Goal: Task Accomplishment & Management: Manage account settings

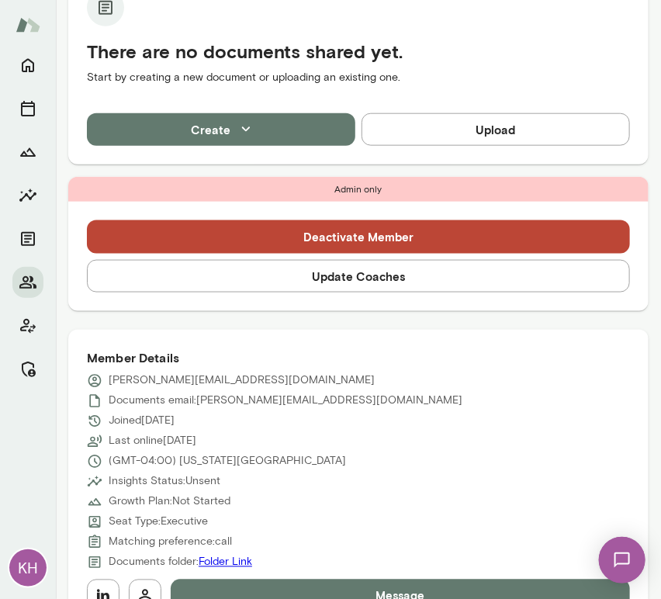
scroll to position [627, 0]
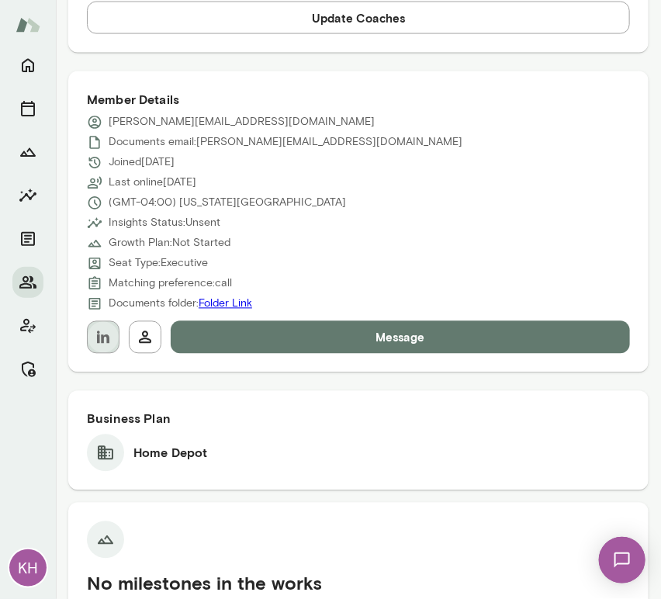
click at [96, 352] on button "button" at bounding box center [103, 337] width 33 height 33
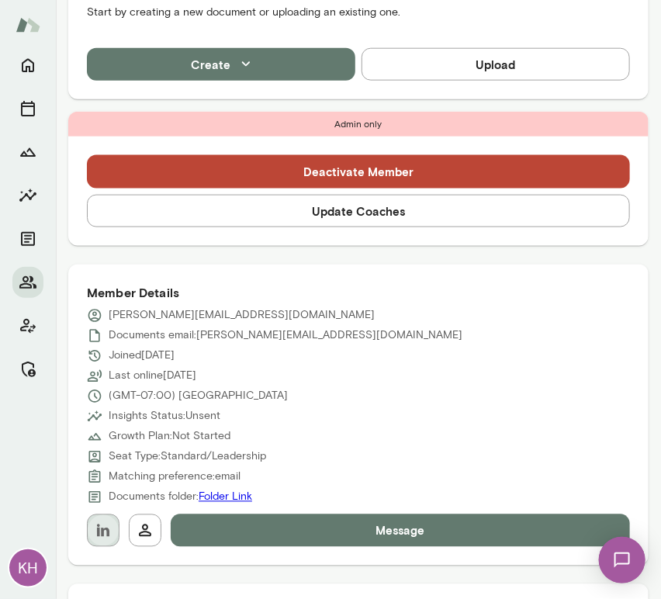
click at [95, 533] on icon "button" at bounding box center [103, 531] width 19 height 19
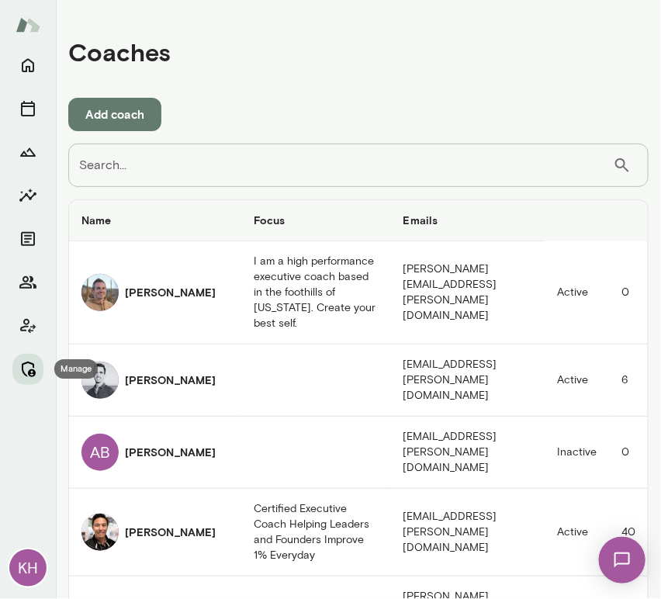
click at [29, 373] on icon "Manage" at bounding box center [29, 370] width 14 height 16
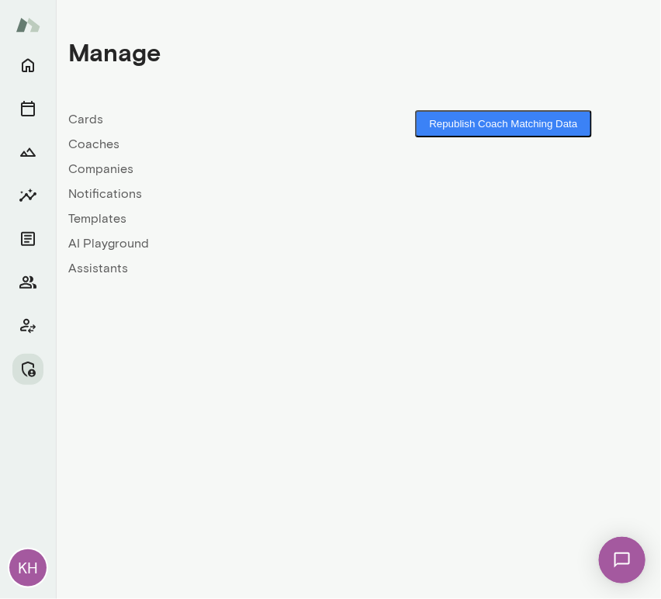
click at [97, 168] on link "Companies" at bounding box center [213, 169] width 290 height 19
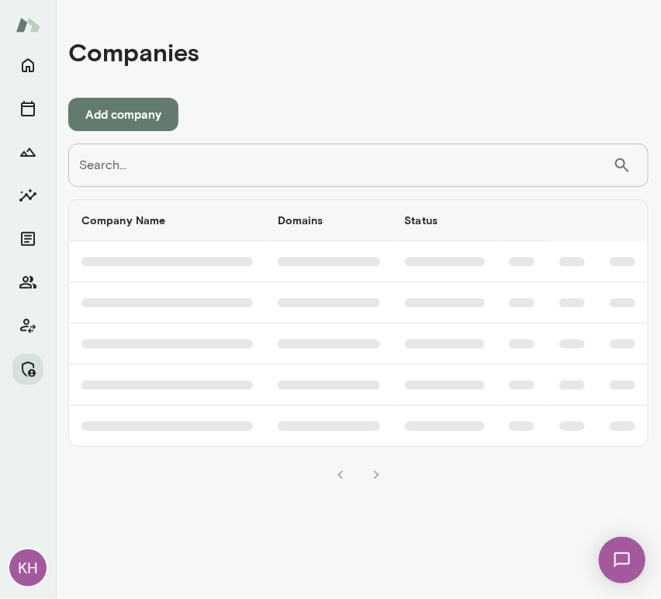
click at [136, 175] on input "Search..." at bounding box center [340, 165] width 545 height 43
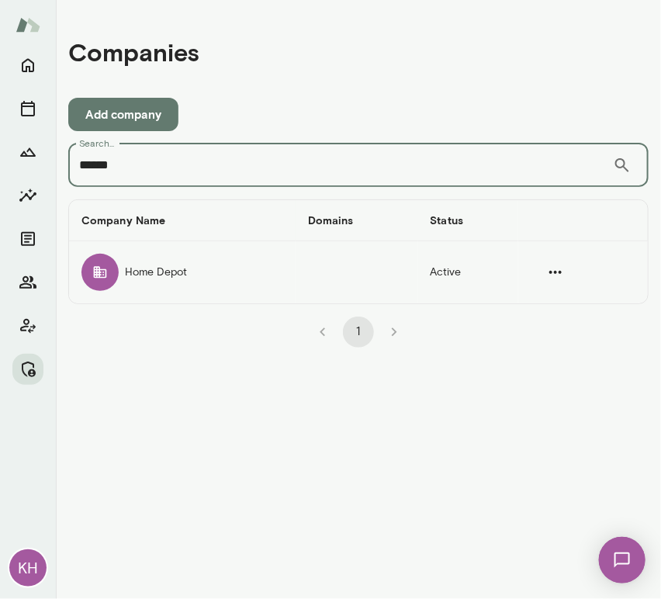
type input "******"
click at [132, 273] on td "Home Depot" at bounding box center [182, 272] width 227 height 62
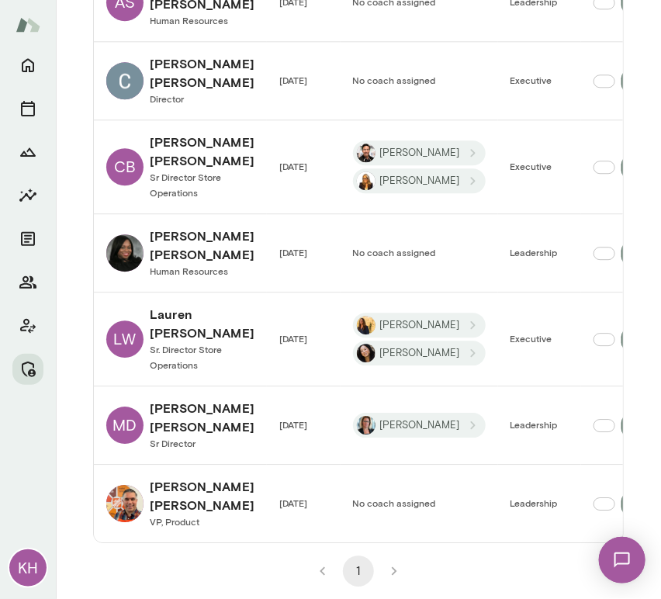
scroll to position [1029, 0]
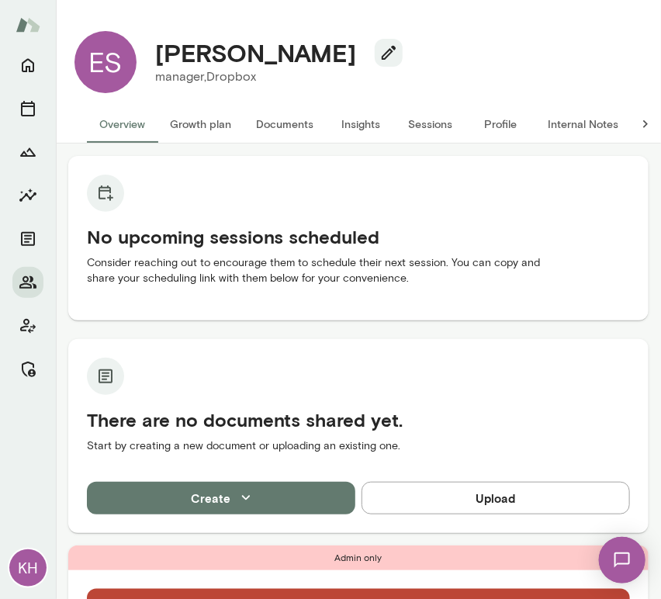
scroll to position [434, 0]
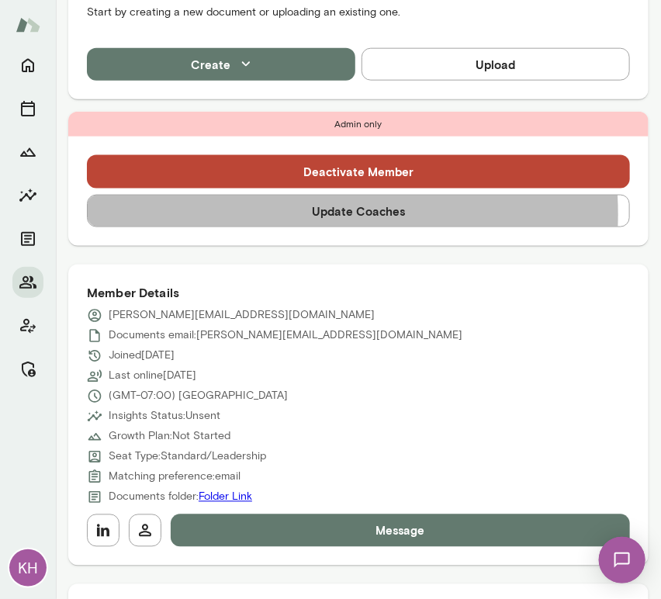
drag, startPoint x: 0, startPoint y: 0, endPoint x: 262, endPoint y: 216, distance: 339.0
click at [262, 216] on button "Update Coaches" at bounding box center [358, 211] width 543 height 33
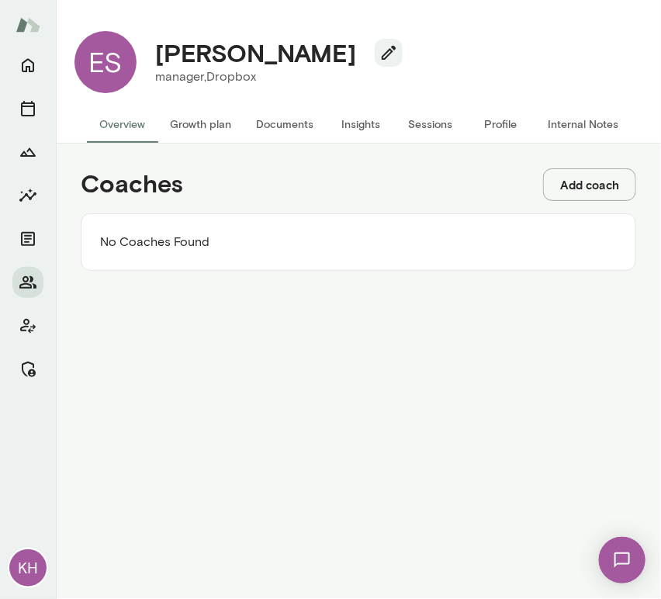
click at [578, 195] on button "Add coach" at bounding box center [589, 184] width 93 height 33
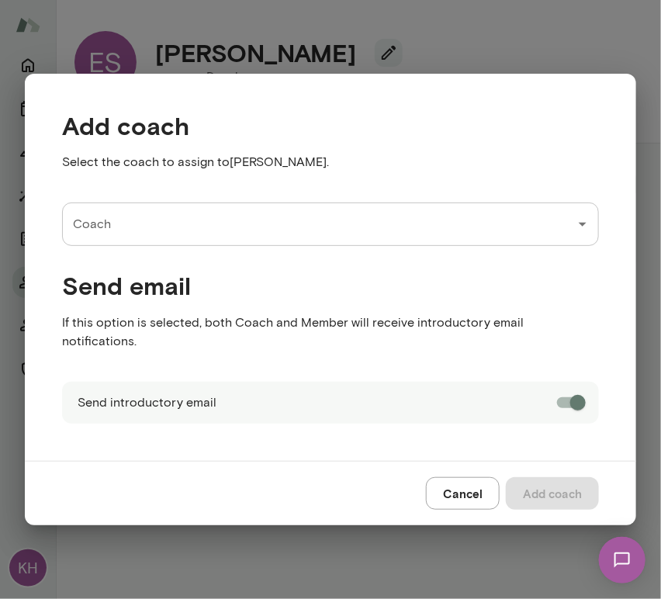
click at [190, 235] on input "Coach" at bounding box center [319, 224] width 500 height 29
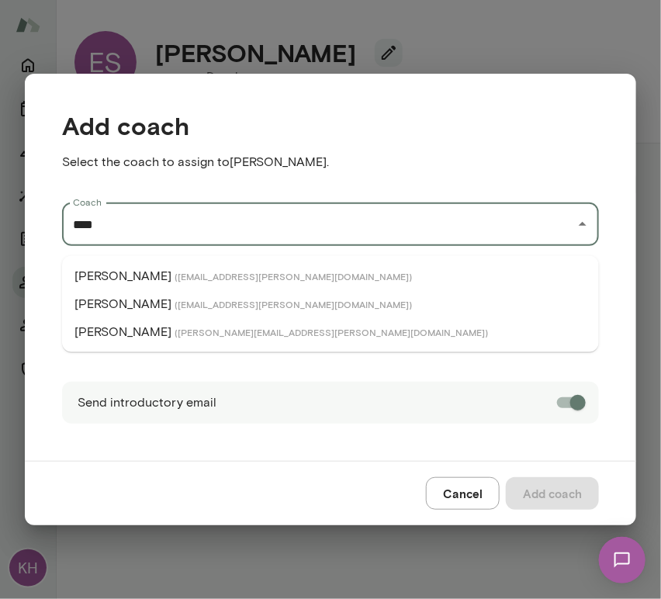
click at [175, 274] on span "( brandonchinn@mento.co )" at bounding box center [293, 276] width 237 height 12
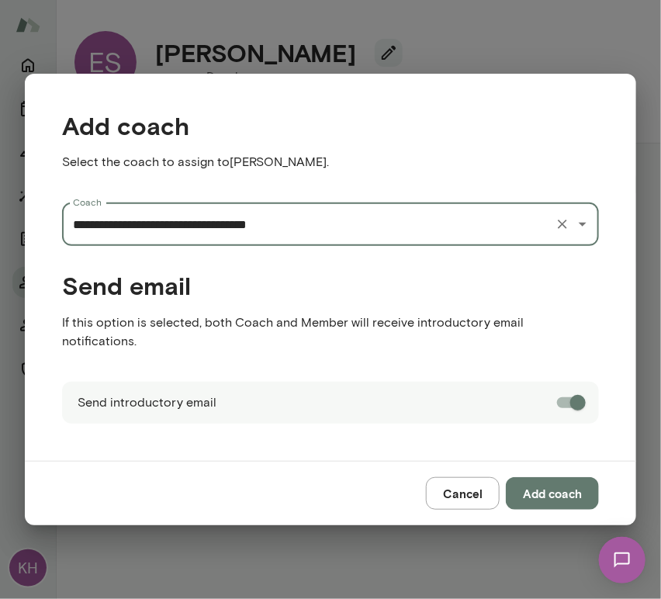
type input "**********"
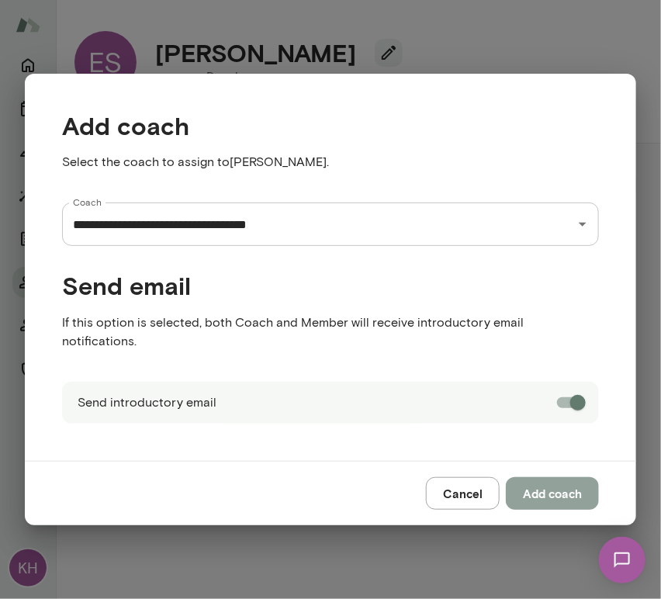
click at [538, 487] on button "Add coach" at bounding box center [552, 493] width 93 height 33
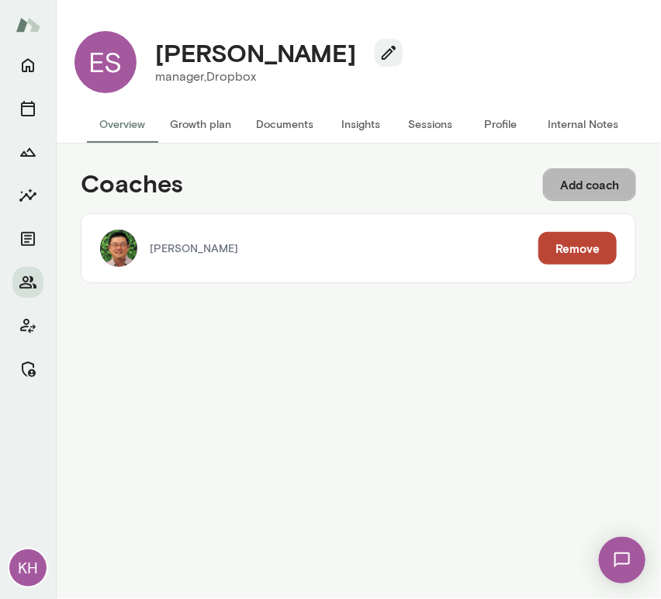
click at [596, 185] on button "Add coach" at bounding box center [589, 184] width 93 height 33
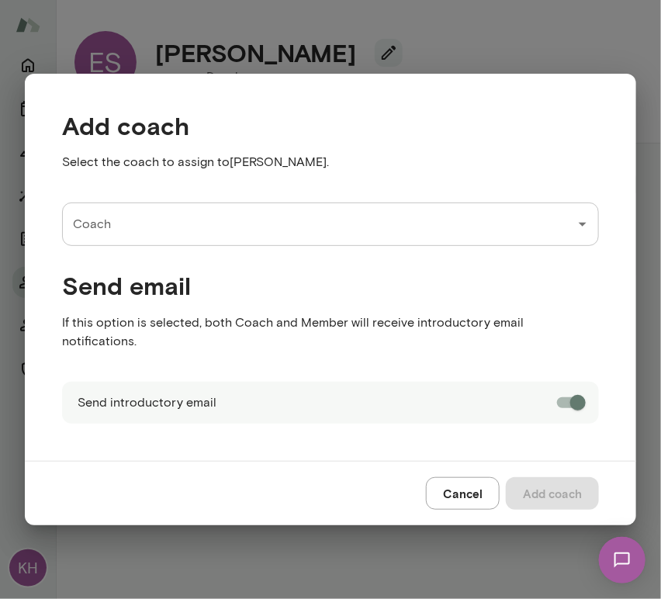
click at [175, 238] on input "Coach" at bounding box center [319, 224] width 500 height 29
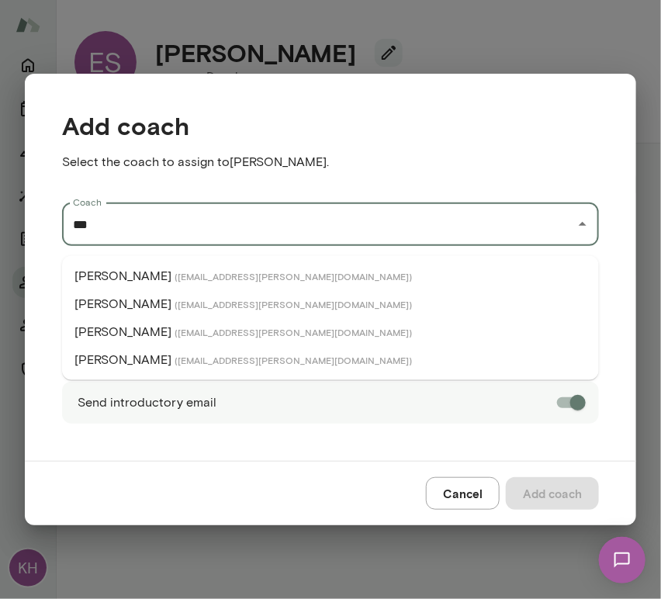
click at [148, 301] on p "Brian Lawrence" at bounding box center [123, 304] width 97 height 19
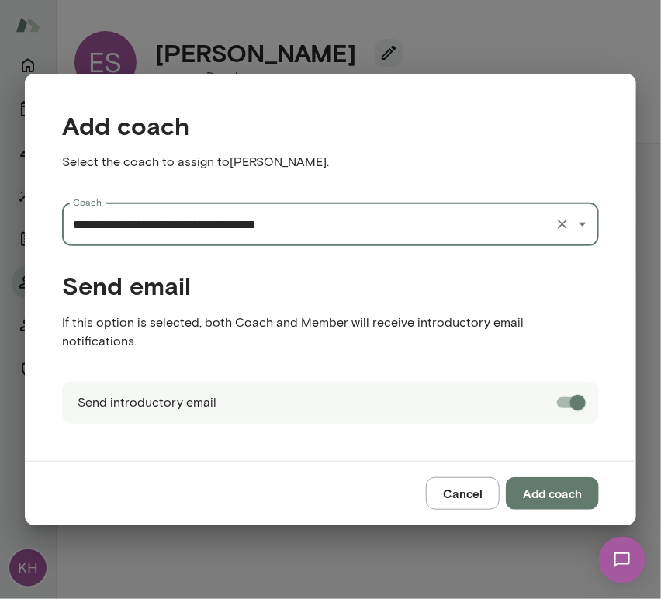
type input "**********"
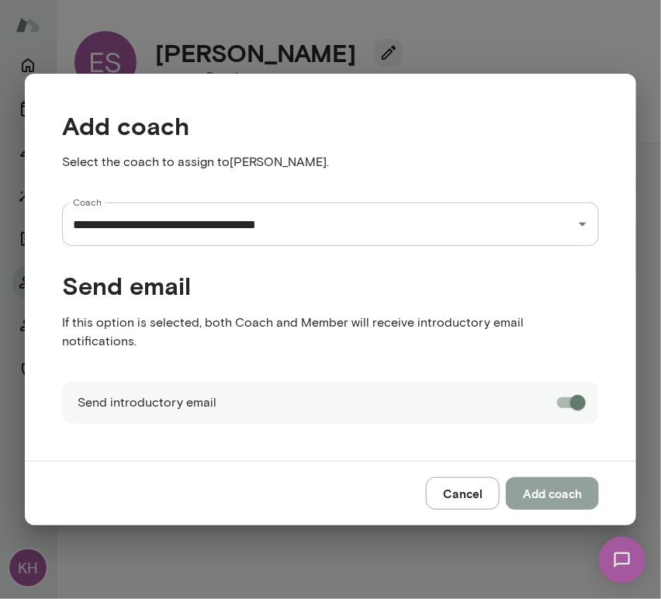
click at [524, 480] on button "Add coach" at bounding box center [552, 493] width 93 height 33
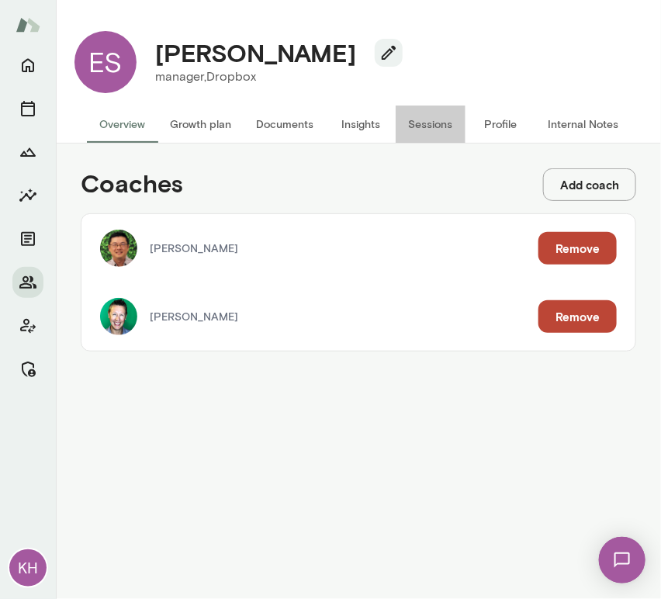
click at [430, 124] on button "Sessions" at bounding box center [431, 124] width 70 height 37
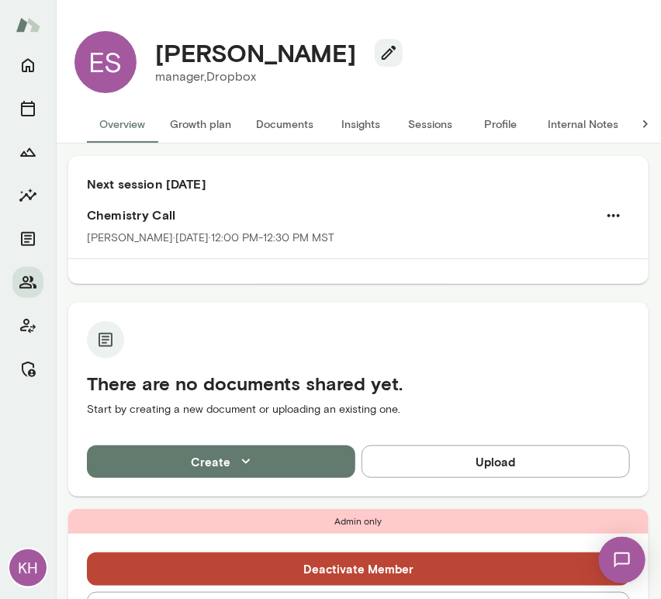
click at [406, 123] on button "Sessions" at bounding box center [431, 124] width 70 height 37
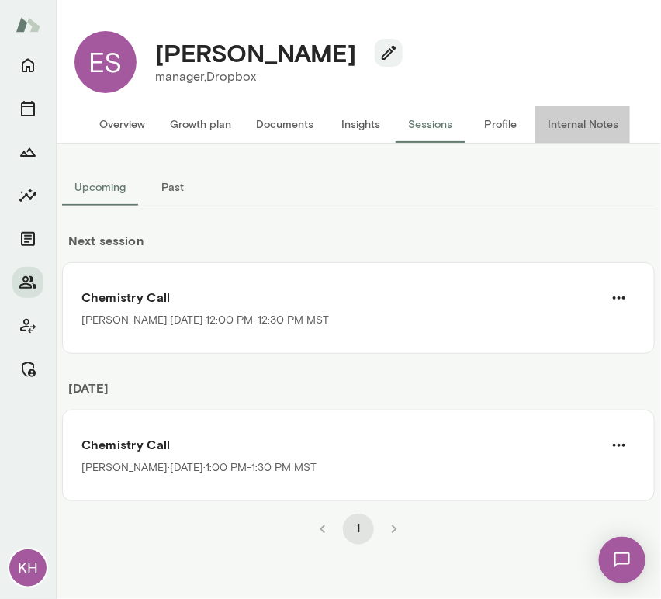
click at [584, 125] on button "Internal Notes" at bounding box center [582, 124] width 95 height 37
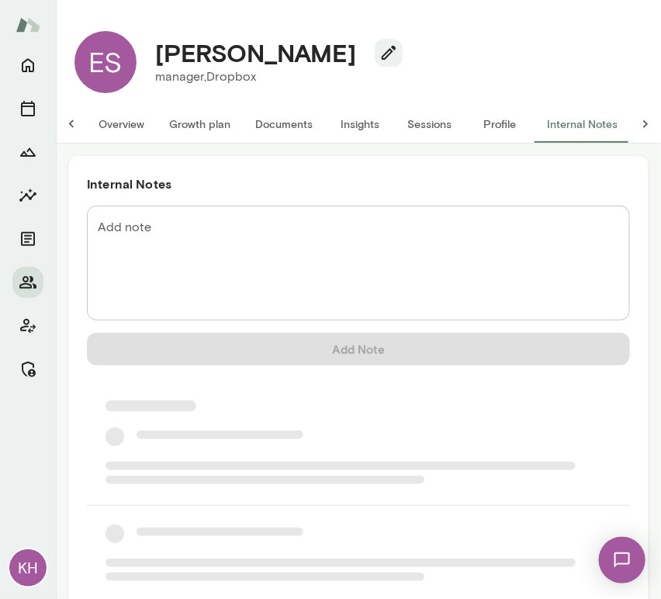
scroll to position [0, 12]
click at [203, 248] on textarea "Add note" at bounding box center [359, 263] width 522 height 89
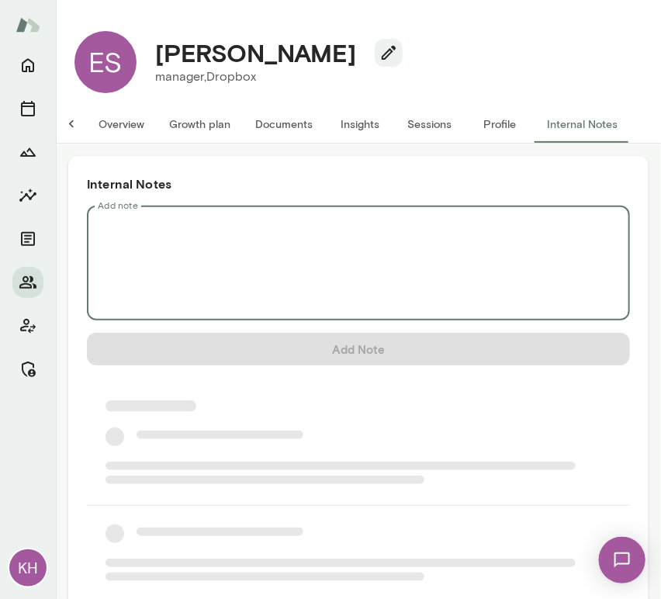
scroll to position [0, 0]
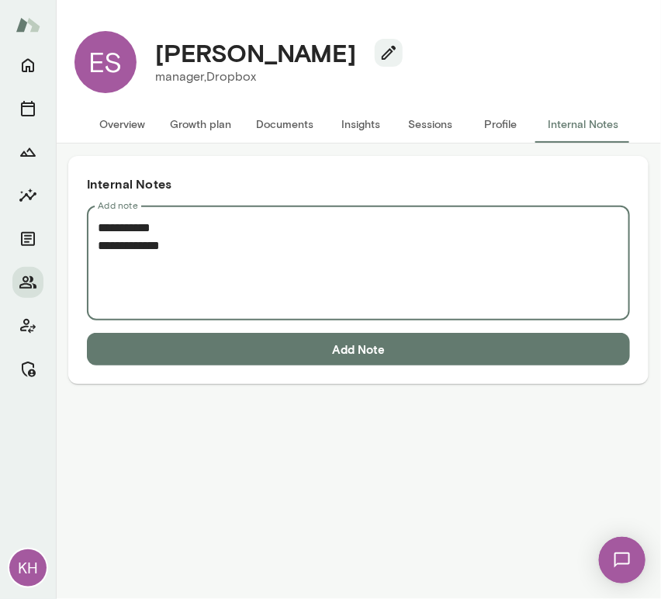
paste textarea "**********"
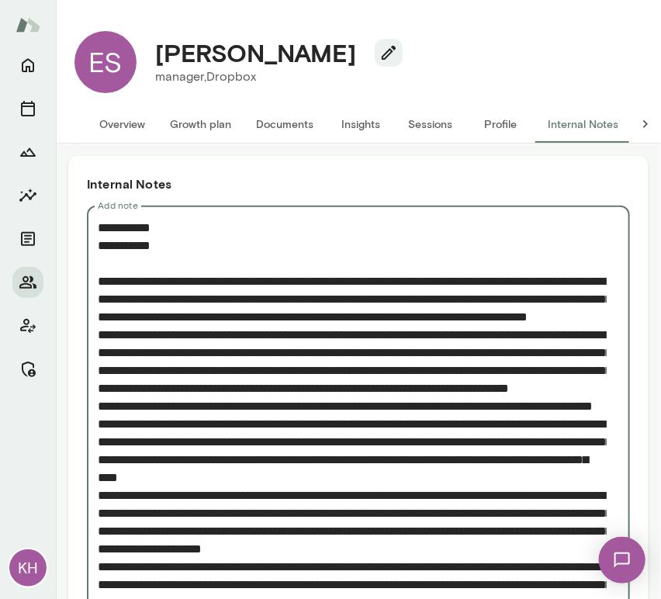
click at [102, 353] on textarea "Add note" at bounding box center [352, 460] width 509 height 482
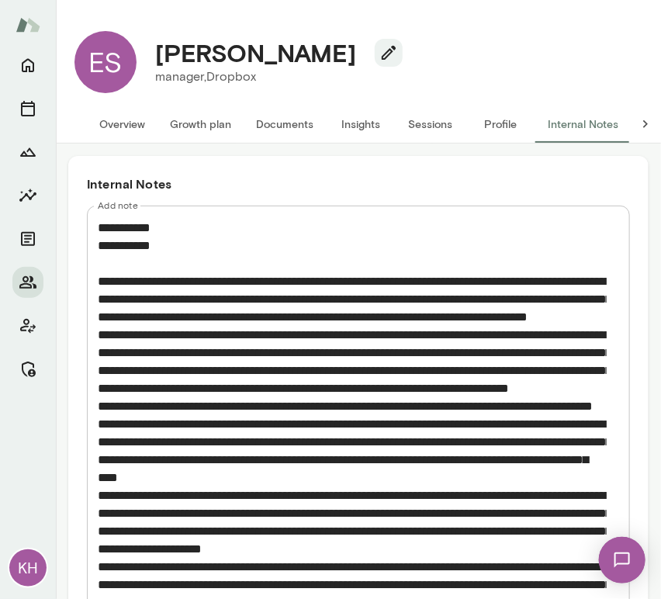
click at [93, 352] on div "* Add note" at bounding box center [358, 460] width 543 height 508
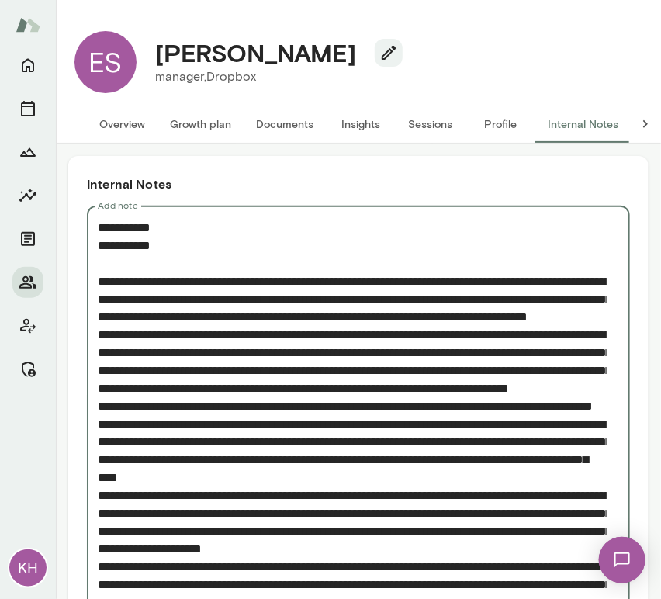
click at [93, 352] on div "* Add note" at bounding box center [358, 460] width 543 height 508
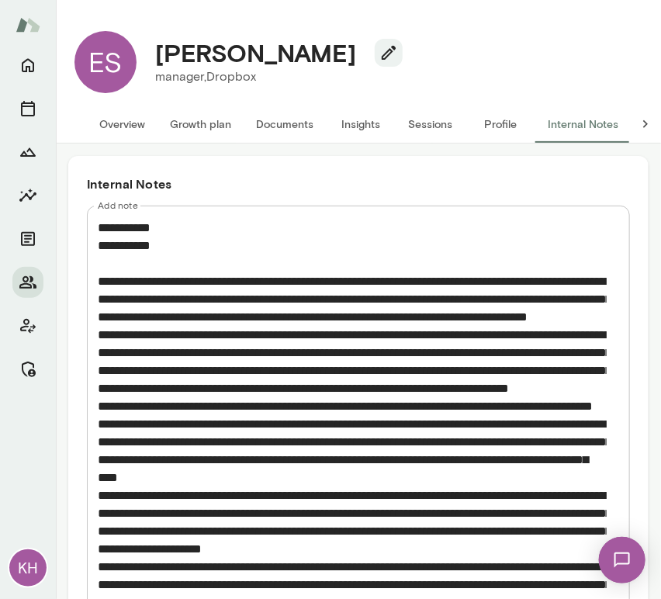
click at [93, 352] on div "* Add note" at bounding box center [358, 460] width 543 height 508
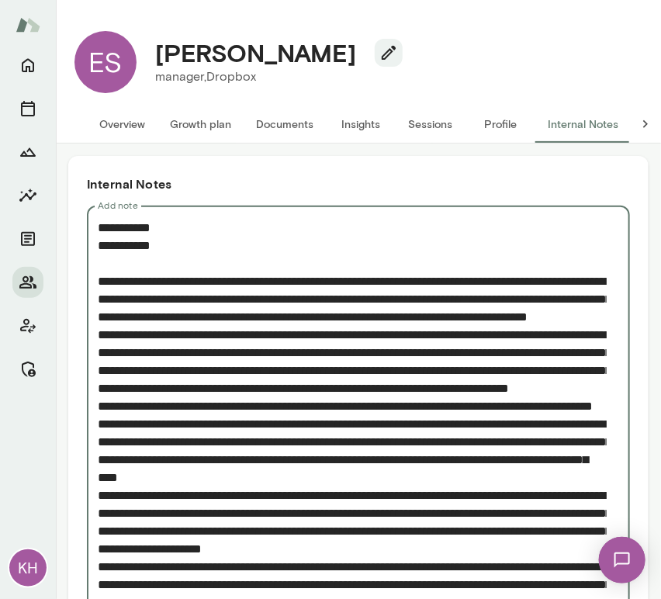
click at [95, 352] on div "* Add note" at bounding box center [358, 460] width 543 height 508
click at [99, 352] on textarea "Add note" at bounding box center [352, 460] width 509 height 482
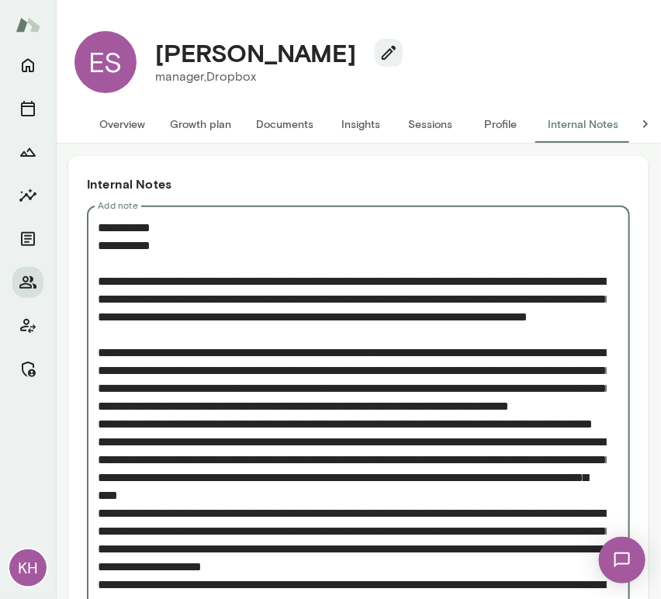
click at [98, 456] on textarea "Add note" at bounding box center [352, 469] width 509 height 500
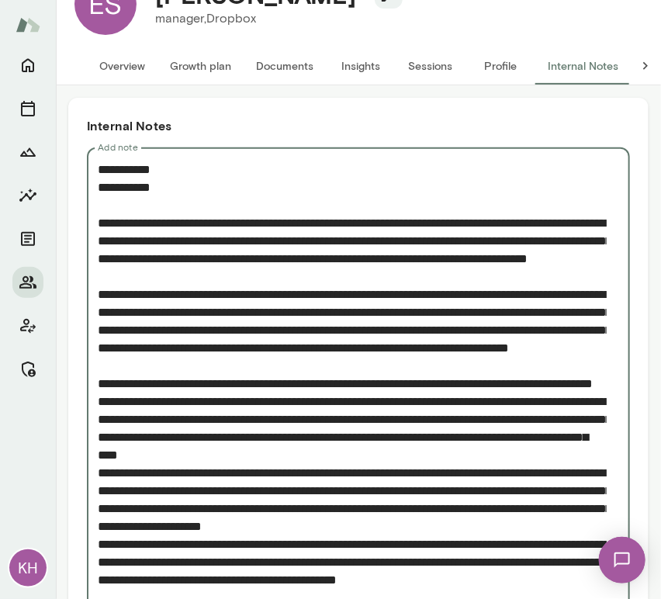
scroll to position [62, 0]
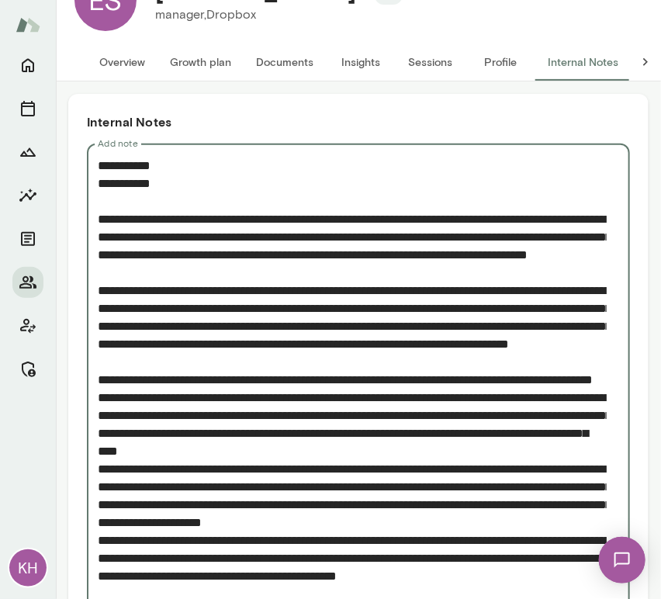
click at [99, 452] on textarea "Add note" at bounding box center [352, 416] width 509 height 518
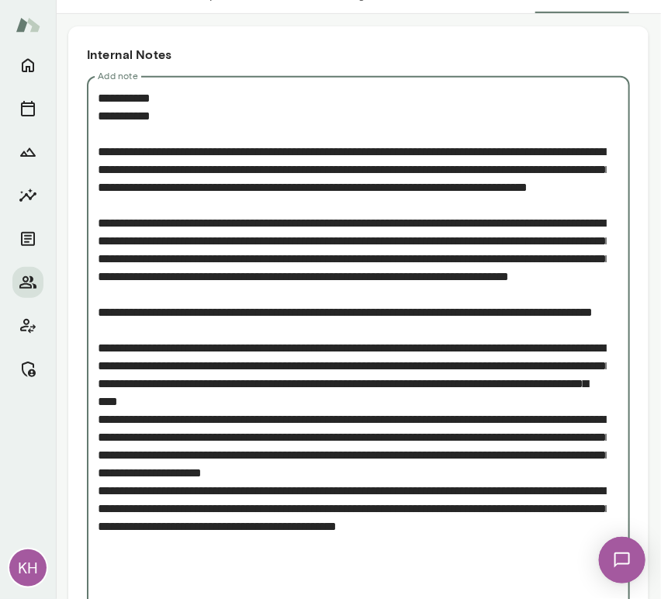
scroll to position [130, 0]
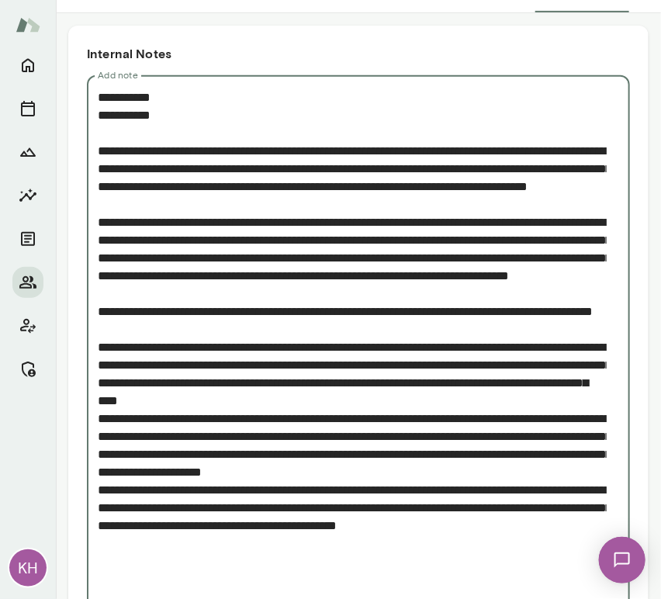
click at [101, 470] on textarea "Add note" at bounding box center [352, 355] width 509 height 535
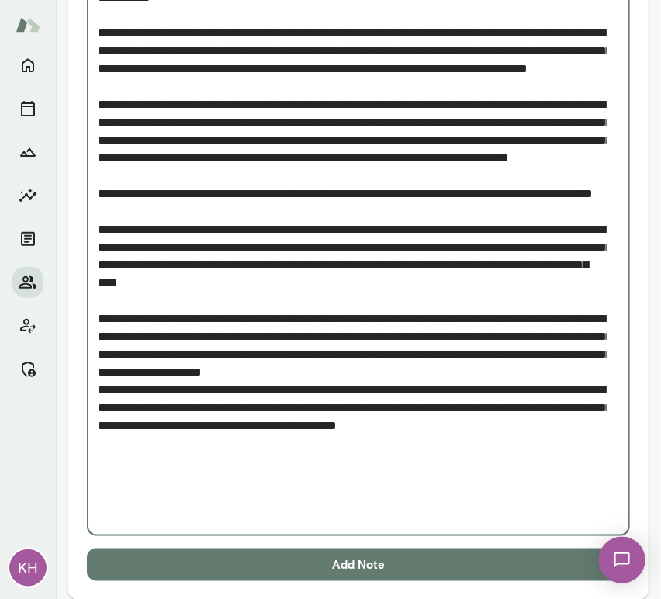
scroll to position [255, 0]
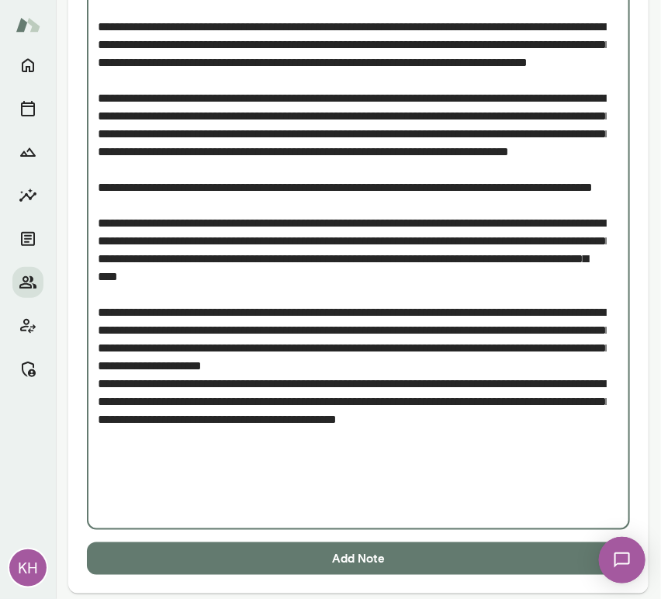
click at [99, 458] on textarea "Add note" at bounding box center [352, 240] width 509 height 553
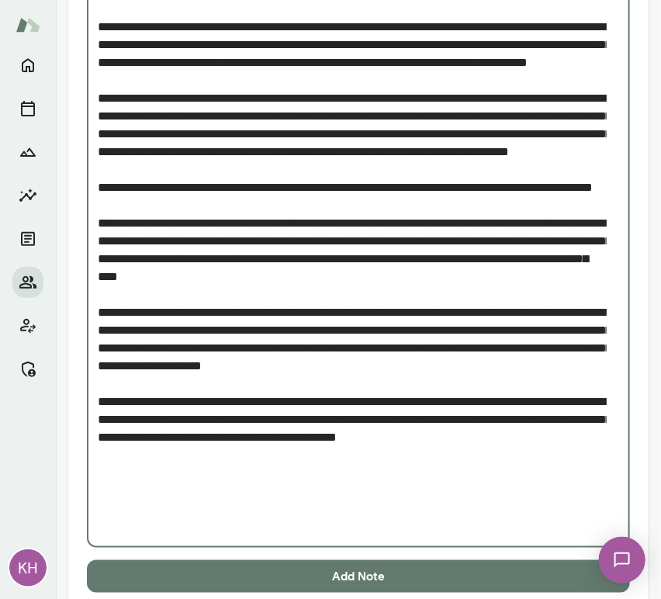
type textarea "**********"
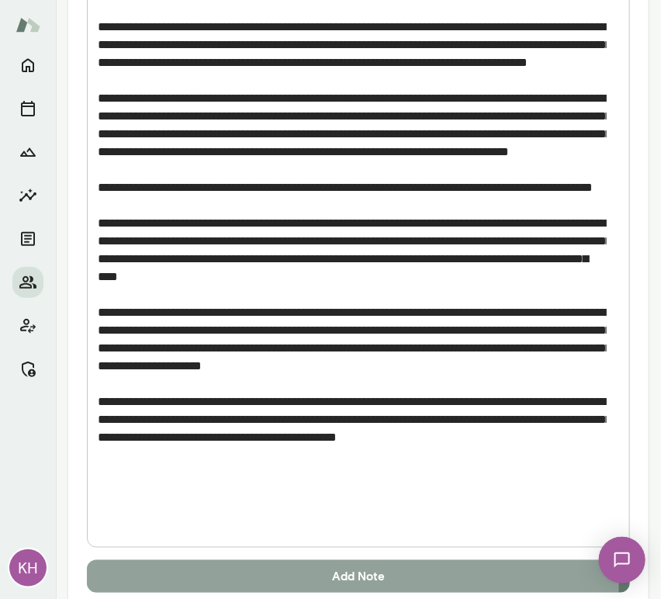
click at [236, 580] on button "Add Note" at bounding box center [358, 576] width 543 height 33
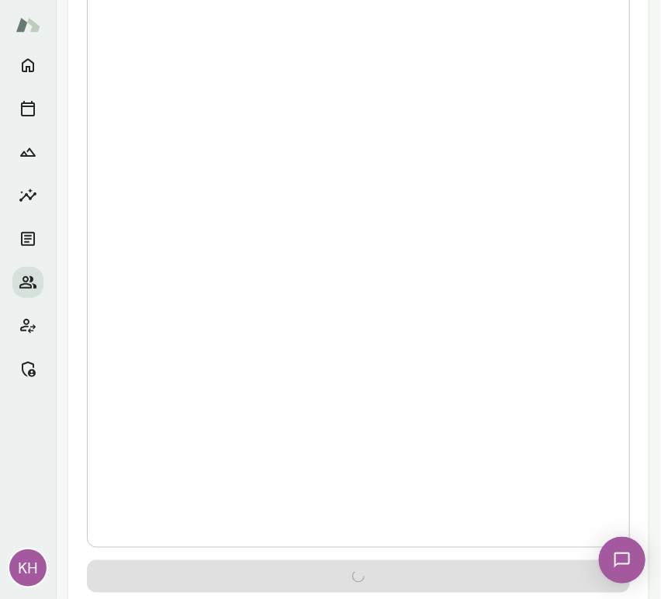
scroll to position [0, 0]
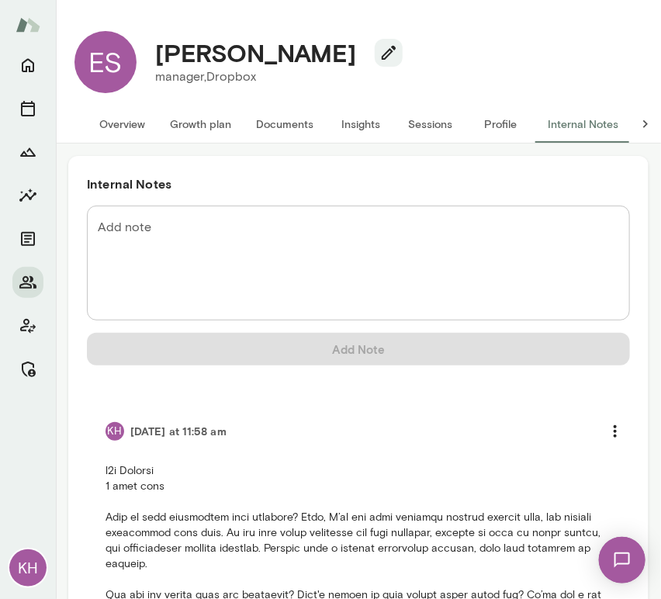
click at [123, 124] on button "Overview" at bounding box center [122, 124] width 71 height 37
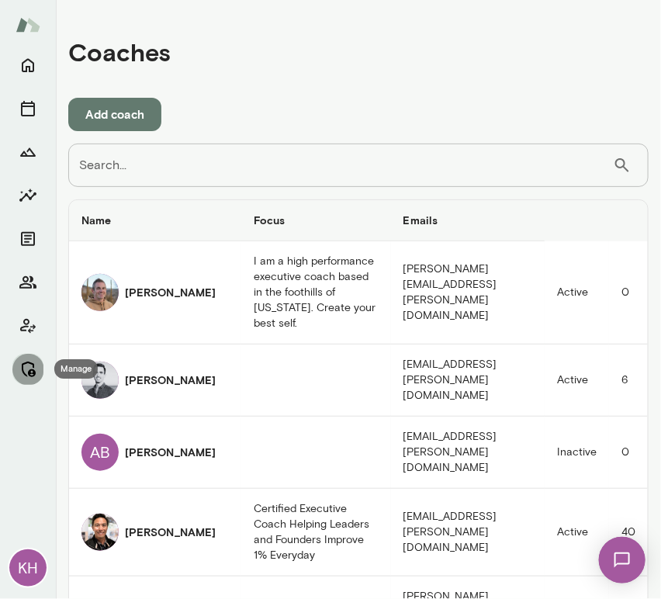
click at [29, 377] on icon "Manage" at bounding box center [28, 369] width 19 height 19
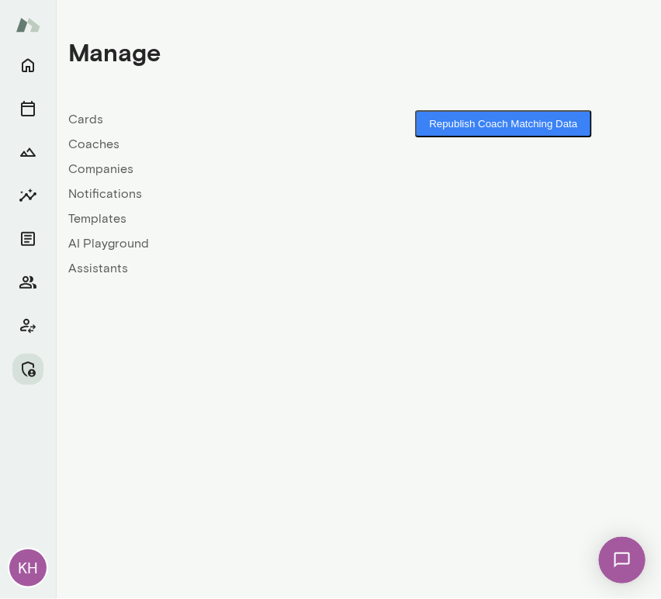
click at [102, 143] on link "Coaches" at bounding box center [213, 144] width 290 height 19
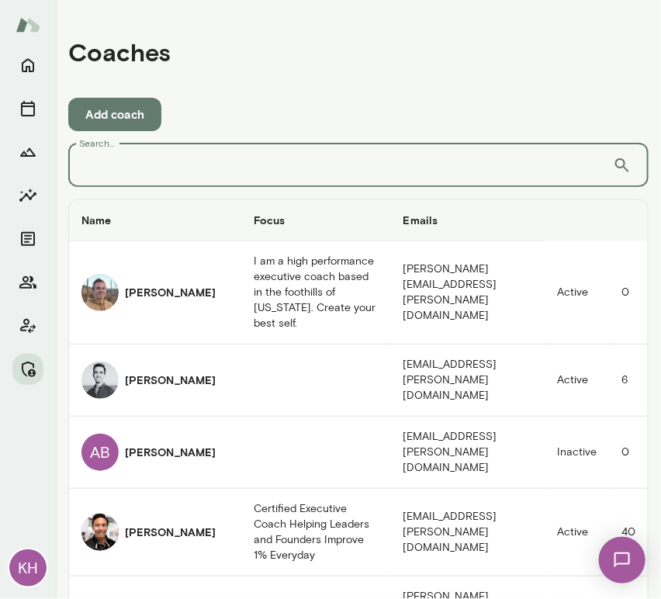
click at [131, 175] on input "Search..." at bounding box center [340, 165] width 545 height 43
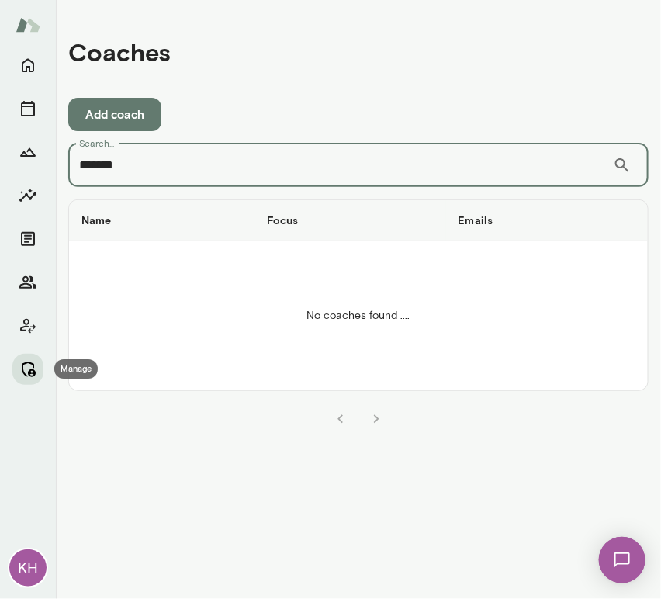
type input "*******"
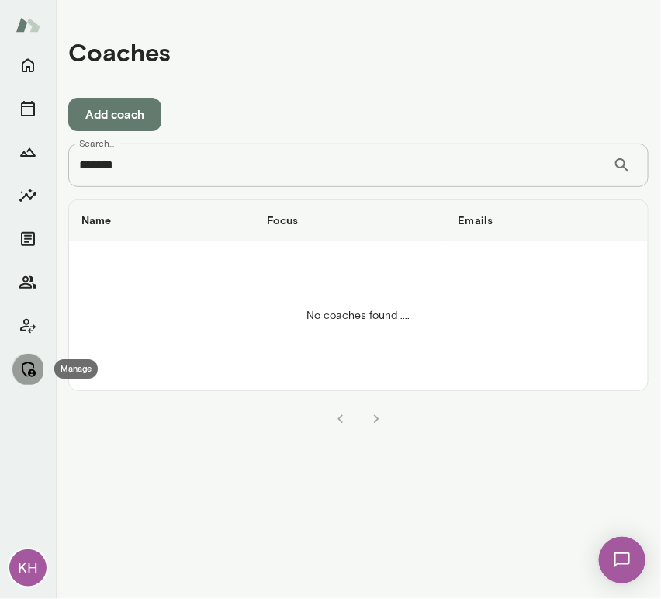
click at [24, 373] on icon "Manage" at bounding box center [29, 370] width 14 height 16
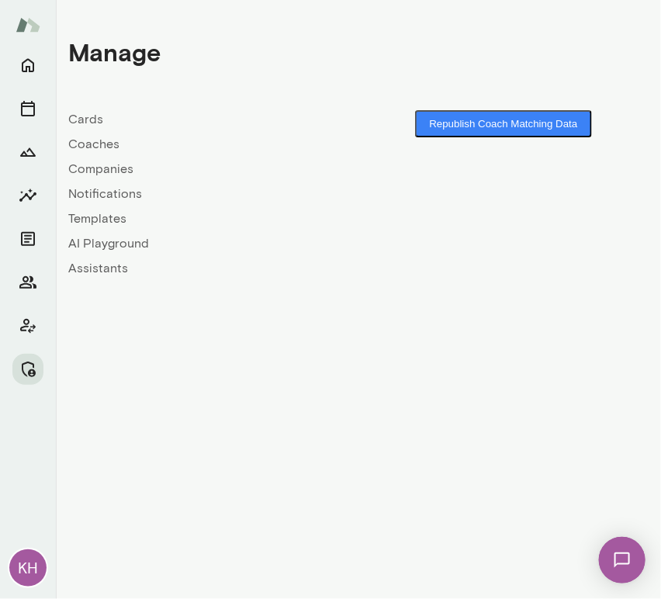
click at [97, 163] on link "Companies" at bounding box center [213, 169] width 290 height 19
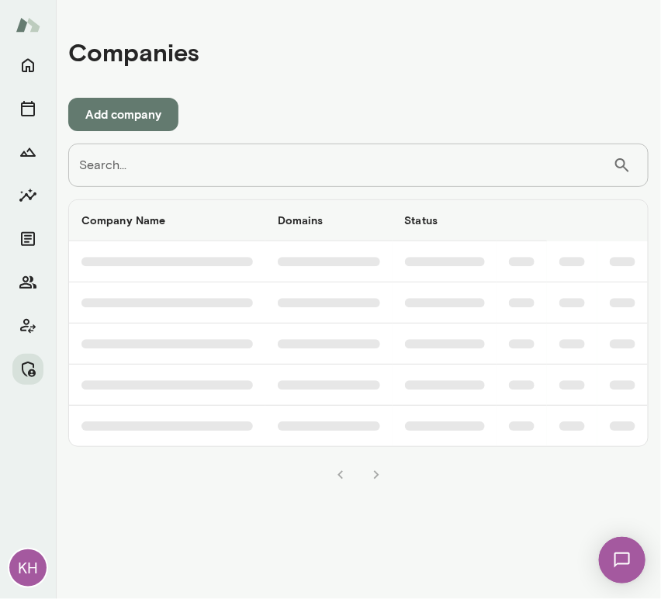
click at [139, 171] on input "Search..." at bounding box center [340, 165] width 545 height 43
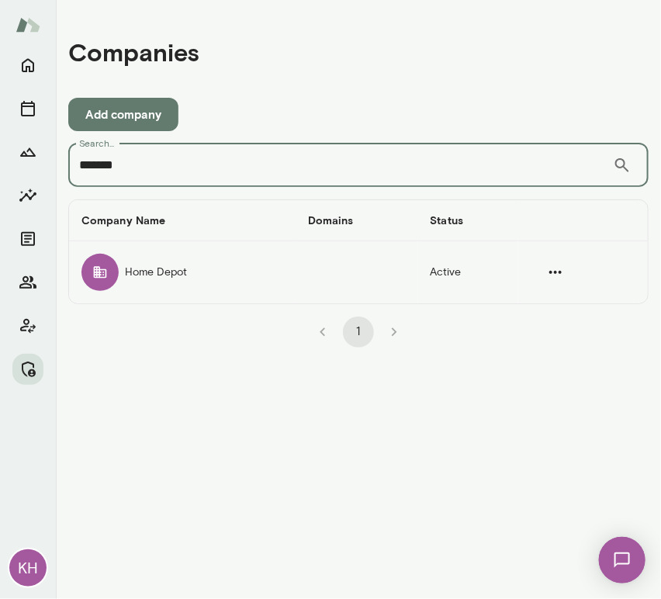
type input "*******"
click at [132, 268] on td "Home Depot" at bounding box center [182, 272] width 227 height 62
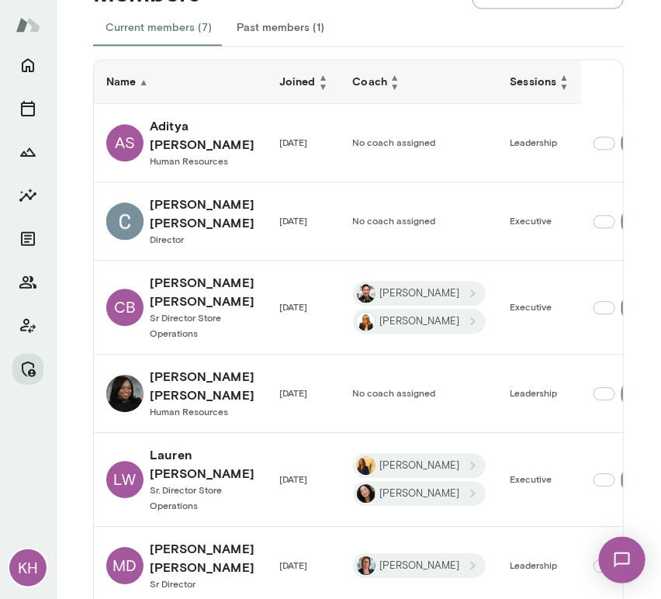
scroll to position [808, 0]
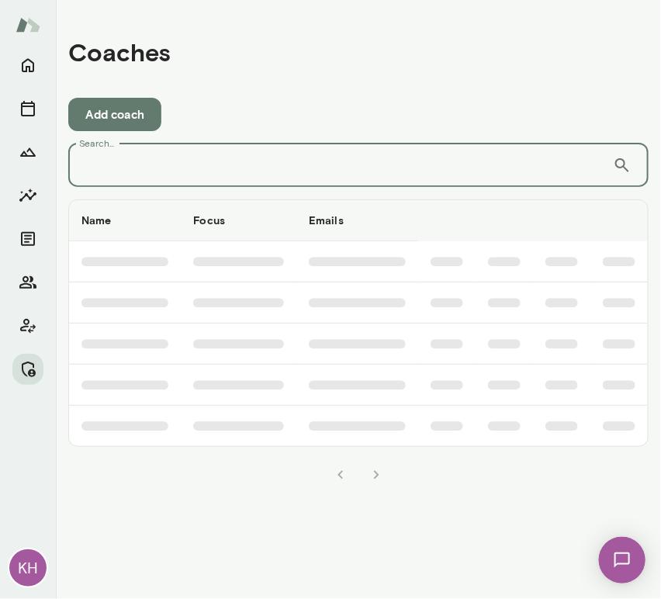
click at [137, 172] on input "Search..." at bounding box center [340, 165] width 545 height 43
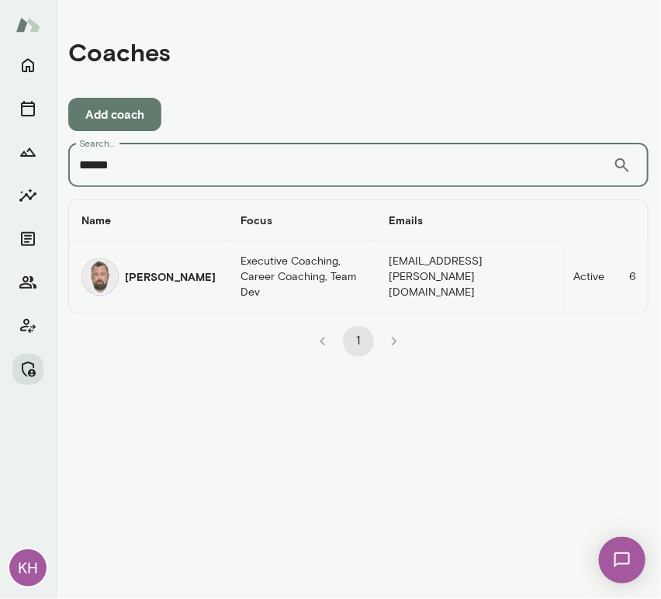
type input "******"
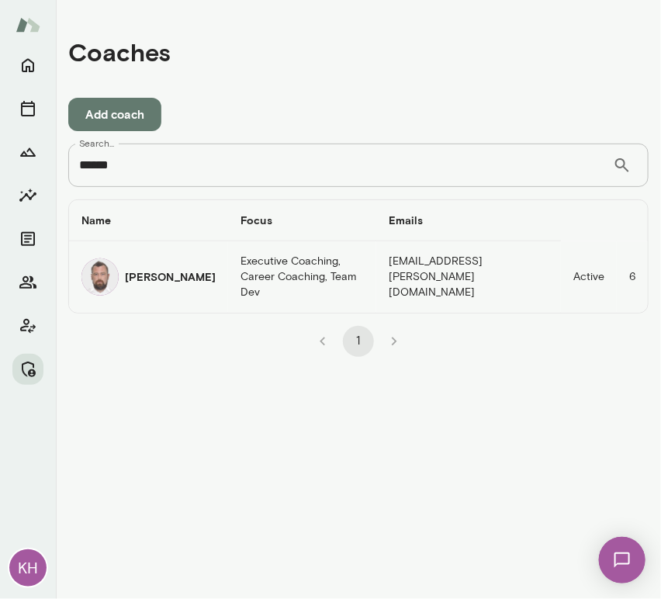
click at [121, 276] on div "[PERSON_NAME]" at bounding box center [148, 276] width 134 height 37
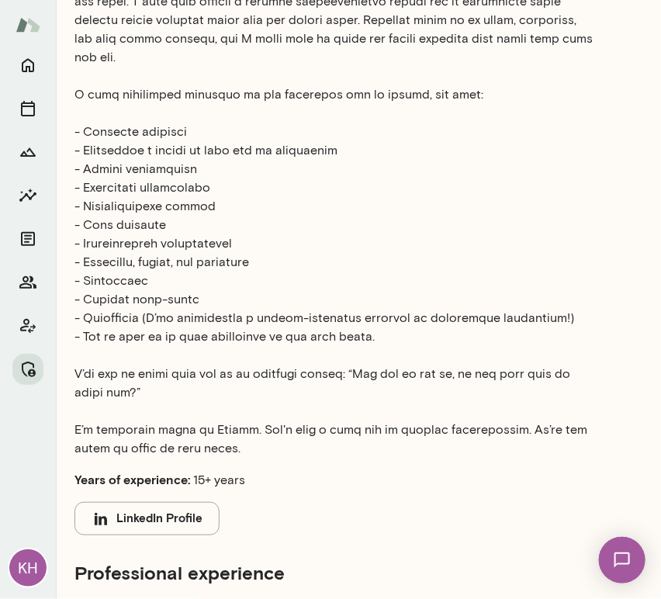
scroll to position [844, 0]
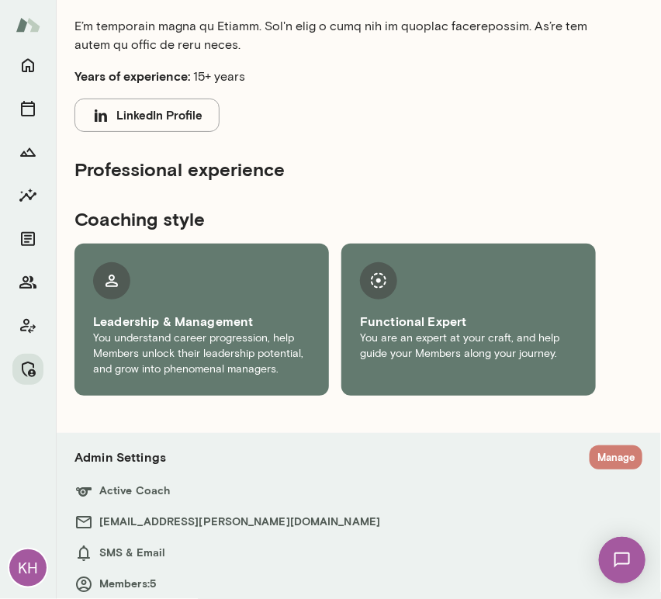
click at [594, 445] on button "Manage" at bounding box center [616, 457] width 53 height 24
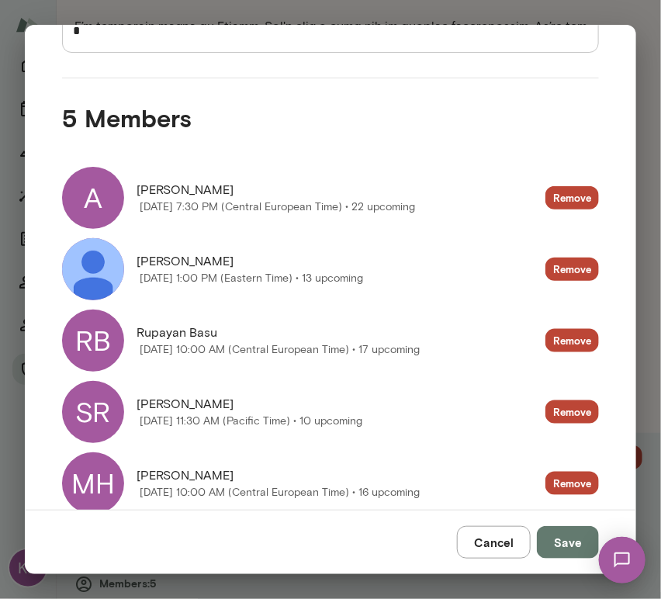
scroll to position [269, 0]
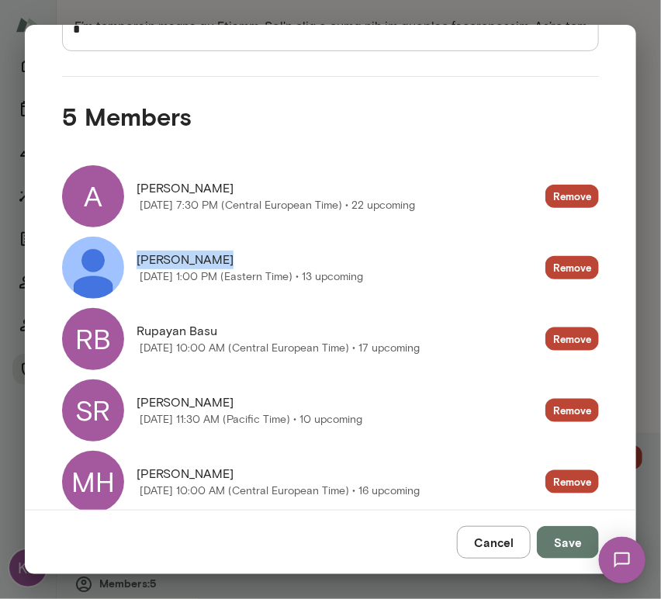
drag, startPoint x: 219, startPoint y: 260, endPoint x: 135, endPoint y: 263, distance: 83.9
click at [135, 263] on div "[PERSON_NAME] [DATE] 1:00 PM (Eastern Time) • 13 upcoming" at bounding box center [212, 268] width 301 height 62
copy span "[PERSON_NAME]"
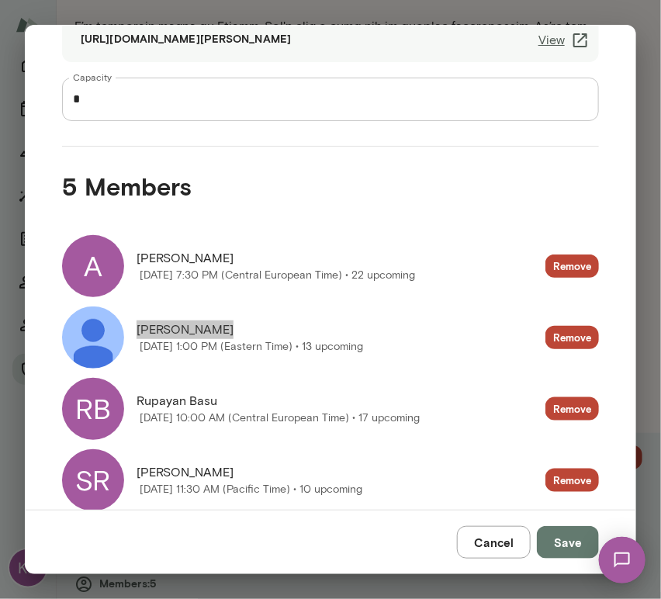
scroll to position [199, 0]
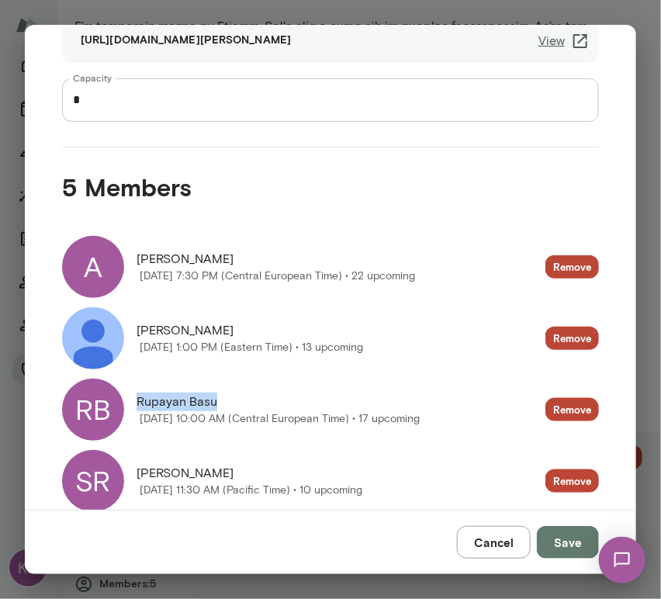
drag, startPoint x: 219, startPoint y: 403, endPoint x: 133, endPoint y: 400, distance: 85.4
click at [133, 400] on div "RB Rupayan Basu [DATE] 10:00 AM (Central European Time) • 17 upcoming" at bounding box center [241, 410] width 358 height 62
copy span "Rupayan Basu"
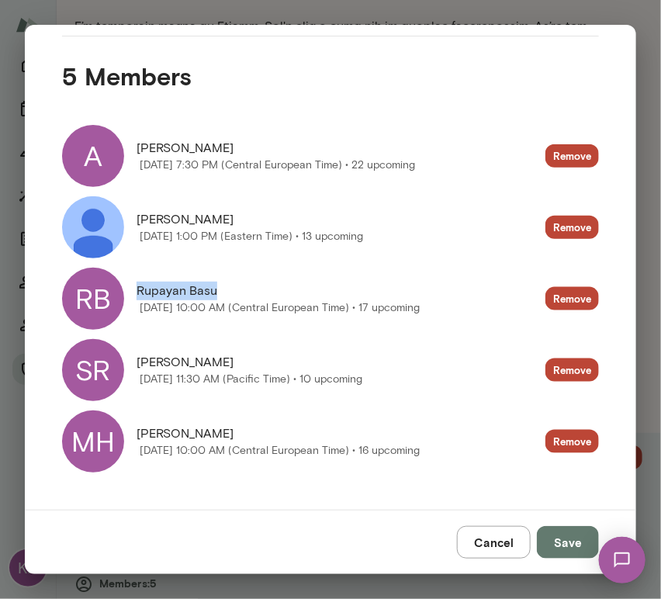
drag, startPoint x: 243, startPoint y: 363, endPoint x: 140, endPoint y: 362, distance: 103.2
click at [140, 362] on span "[PERSON_NAME]" at bounding box center [250, 362] width 226 height 19
copy span "[PERSON_NAME]"
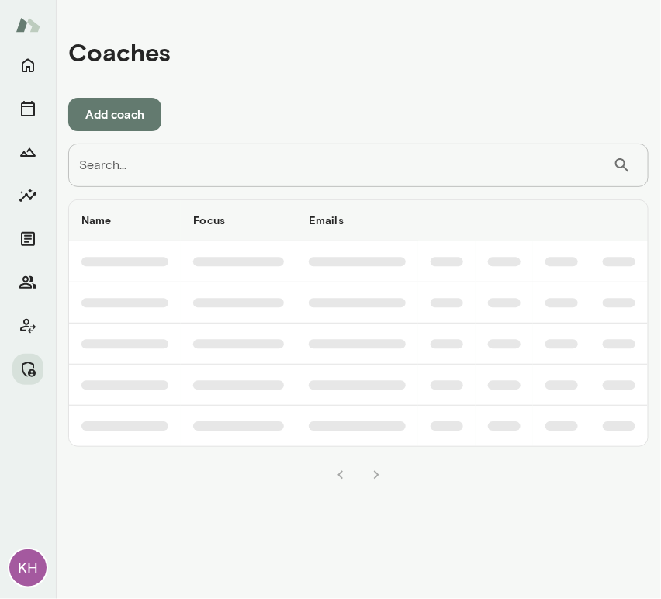
click at [198, 163] on input "Search..." at bounding box center [340, 165] width 545 height 43
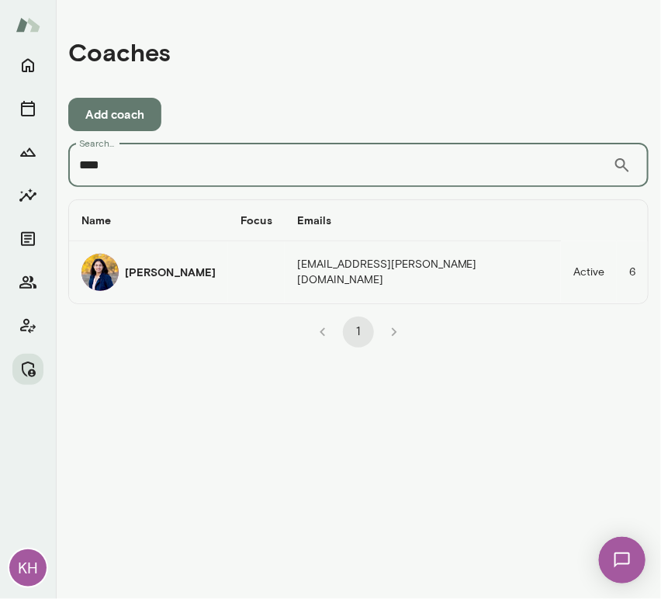
type input "****"
click at [107, 276] on img "coaches table" at bounding box center [99, 272] width 37 height 37
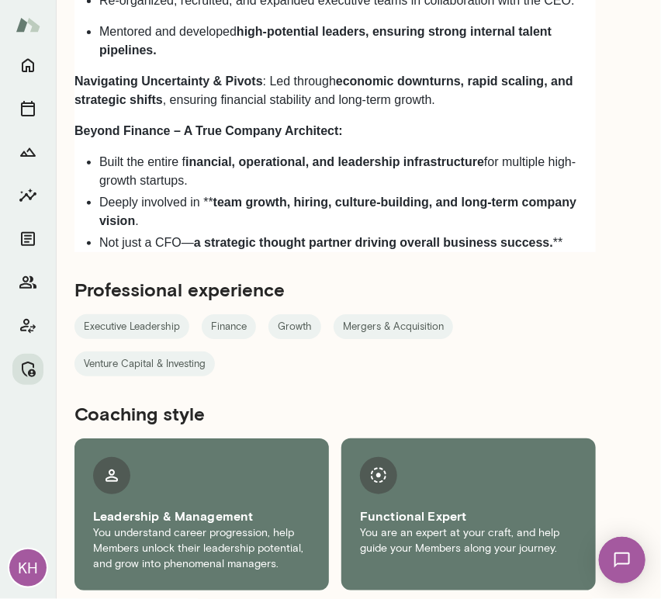
scroll to position [1447, 0]
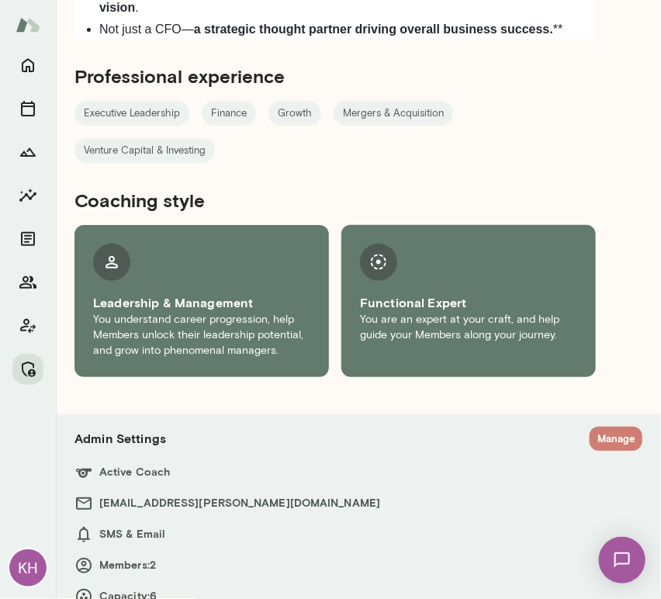
click at [594, 427] on button "Manage" at bounding box center [616, 439] width 53 height 24
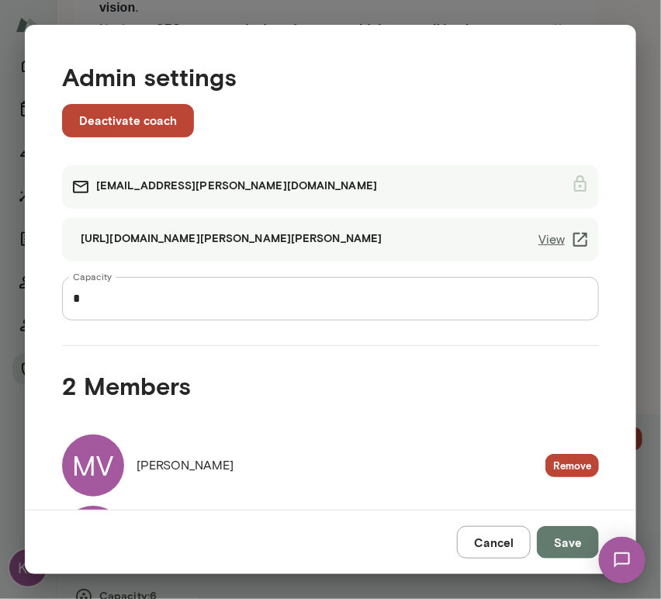
scroll to position [95, 0]
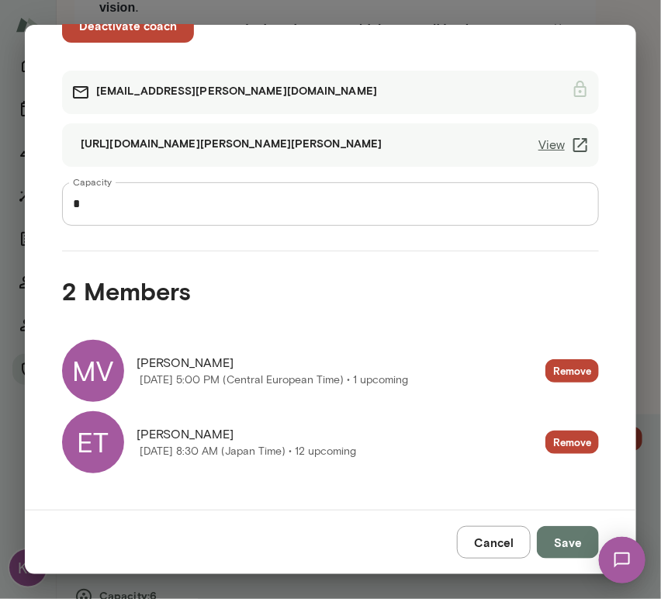
click at [107, 373] on div "MV" at bounding box center [93, 371] width 62 height 62
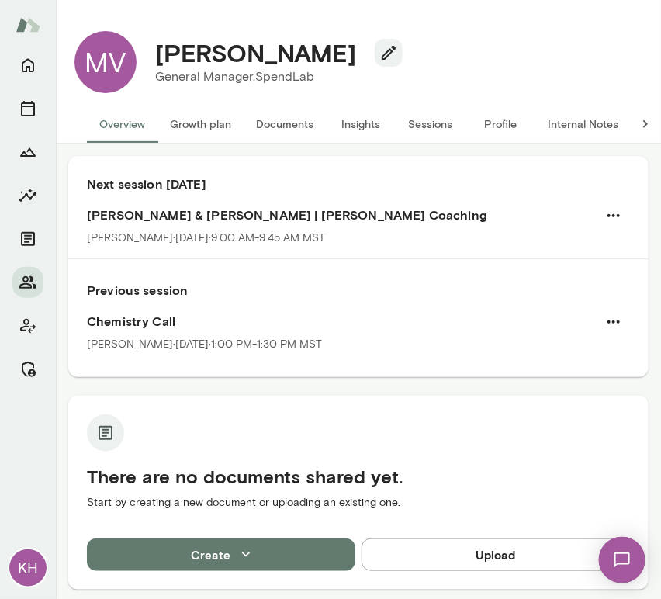
click at [421, 124] on button "Sessions" at bounding box center [431, 124] width 70 height 37
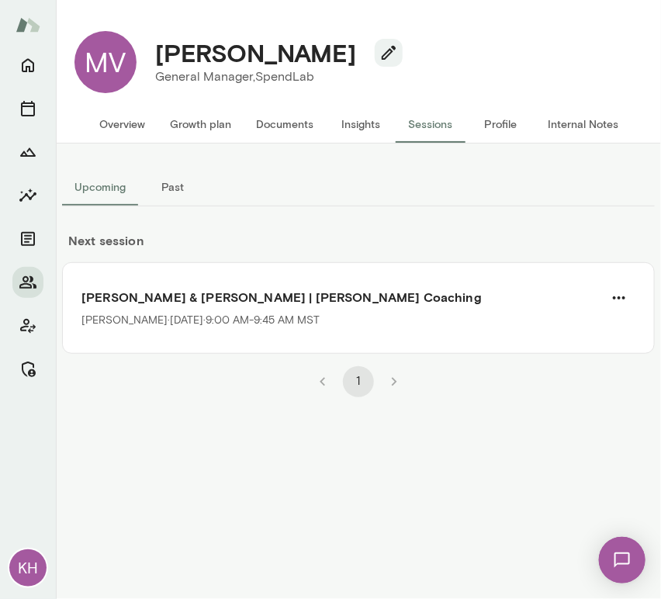
drag, startPoint x: 331, startPoint y: 53, endPoint x: 161, endPoint y: 60, distance: 170.9
click at [161, 60] on h4 "[PERSON_NAME]" at bounding box center [255, 52] width 201 height 29
copy h4 "[PERSON_NAME]"
click at [113, 126] on button "Overview" at bounding box center [122, 124] width 71 height 37
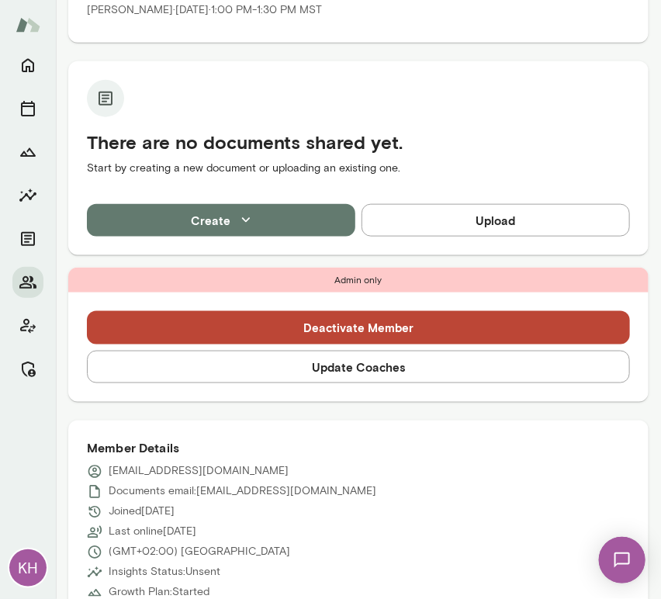
scroll to position [482, 0]
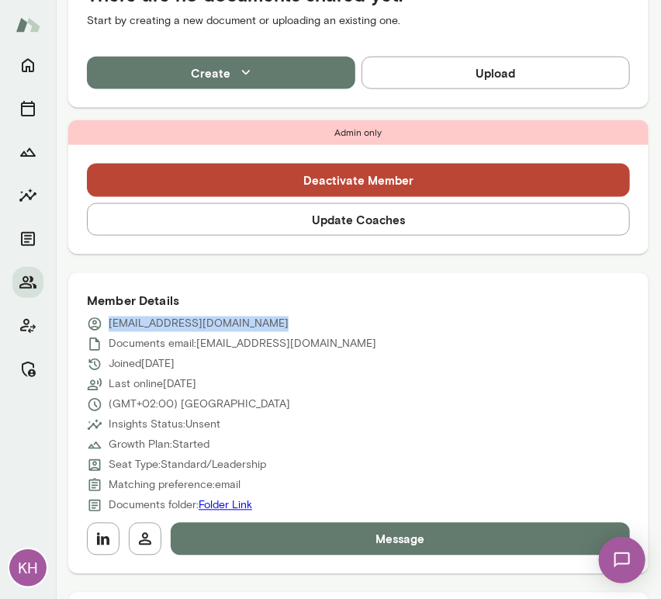
drag, startPoint x: 267, startPoint y: 324, endPoint x: 102, endPoint y: 326, distance: 165.3
click at [102, 326] on div "[EMAIL_ADDRESS][DOMAIN_NAME]" at bounding box center [358, 325] width 543 height 16
copy p "[EMAIL_ADDRESS][DOMAIN_NAME]"
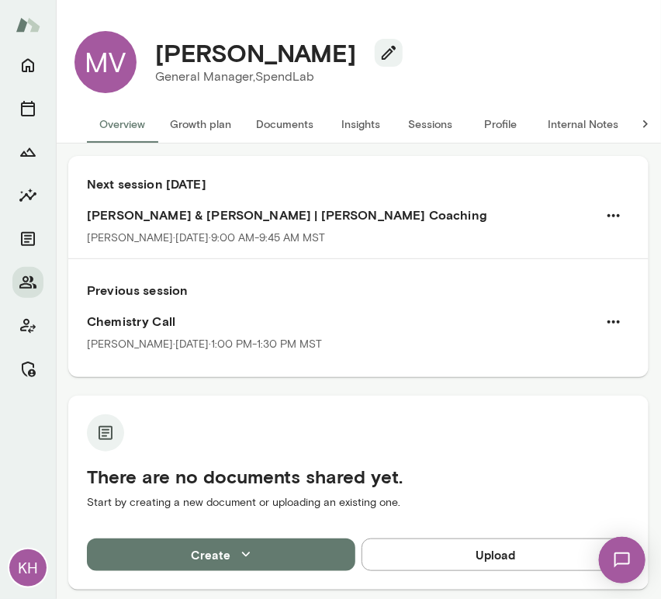
click at [295, 42] on h4 "[PERSON_NAME]" at bounding box center [255, 52] width 201 height 29
click at [416, 126] on button "Sessions" at bounding box center [431, 124] width 70 height 37
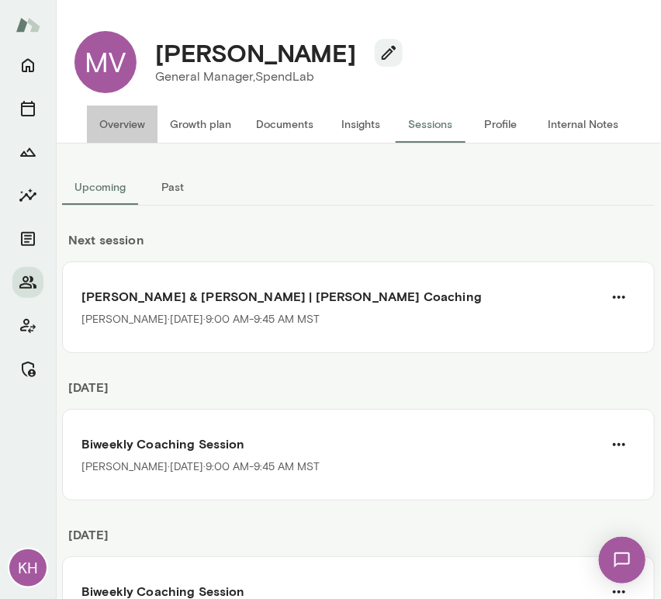
click at [124, 130] on button "Overview" at bounding box center [122, 124] width 71 height 37
